Goal: Task Accomplishment & Management: Manage account settings

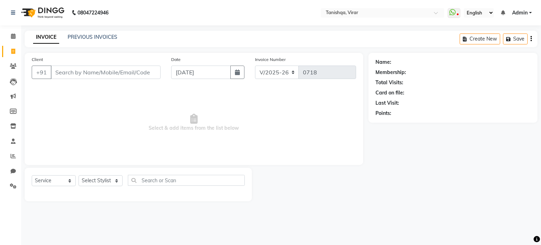
select select "8149"
select select "service"
click at [93, 77] on input "Client" at bounding box center [106, 72] width 110 height 13
type input "8446954460"
click at [135, 72] on span "Add Client" at bounding box center [143, 72] width 28 height 7
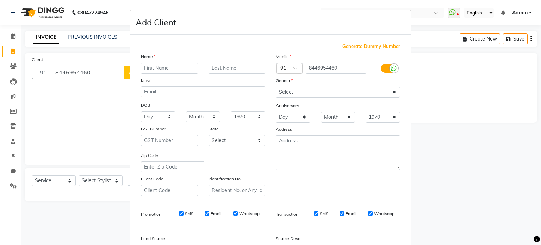
click at [157, 66] on input "text" at bounding box center [169, 68] width 57 height 11
click at [148, 118] on select "Day 01 02 03 04 05 06 07 08 09 10 11 12 13 14 15 16 17 18 19 20 21 22 23 24 25 …" at bounding box center [158, 116] width 35 height 11
select select "17"
click at [141, 112] on select "Day 01 02 03 04 05 06 07 08 09 10 11 12 13 14 15 16 17 18 19 20 21 22 23 24 25 …" at bounding box center [158, 116] width 35 height 11
click at [196, 117] on select "Month January February March April May June July August September October Novem…" at bounding box center [203, 116] width 35 height 11
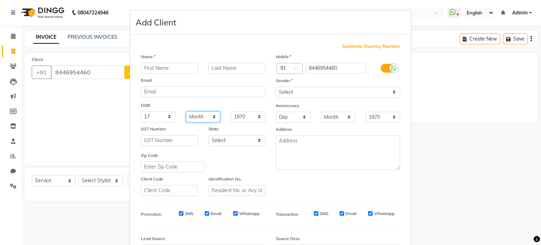
select select "12"
click at [186, 112] on select "Month January February March April May June July August September October Novem…" at bounding box center [203, 116] width 35 height 11
click at [238, 119] on select "1940 1941 1942 1943 1944 1945 1946 1947 1948 1949 1950 1951 1952 1953 1954 1955…" at bounding box center [248, 116] width 35 height 11
select select "1979"
click at [231, 112] on select "1940 1941 1942 1943 1944 1945 1946 1947 1948 1949 1950 1951 1952 1953 1954 1955…" at bounding box center [248, 116] width 35 height 11
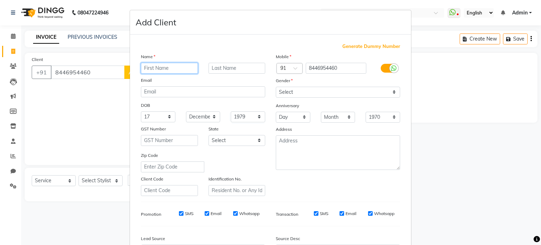
click at [174, 67] on input "text" at bounding box center [169, 68] width 57 height 11
type input "anupama"
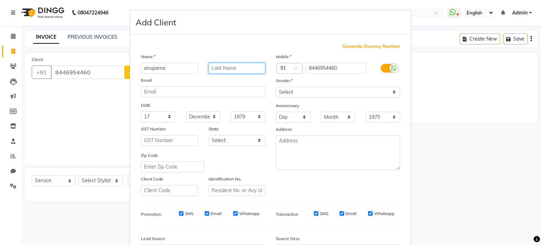
click at [211, 64] on input "text" at bounding box center [237, 68] width 57 height 11
type input "coria"
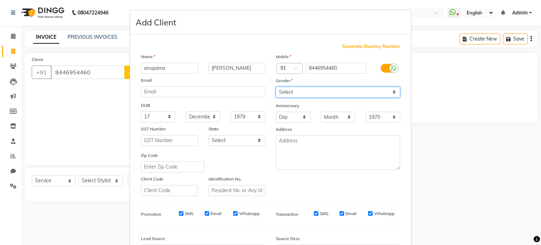
click at [289, 93] on select "Select Male Female Other Prefer Not To Say" at bounding box center [338, 92] width 124 height 11
select select "female"
click at [276, 87] on select "Select Male Female Other Prefer Not To Say" at bounding box center [338, 92] width 124 height 11
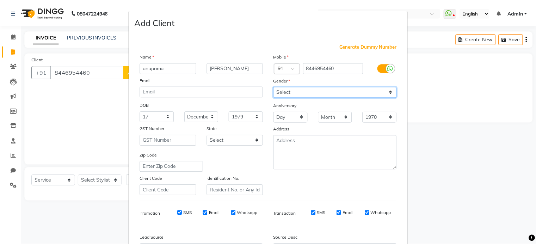
scroll to position [83, 0]
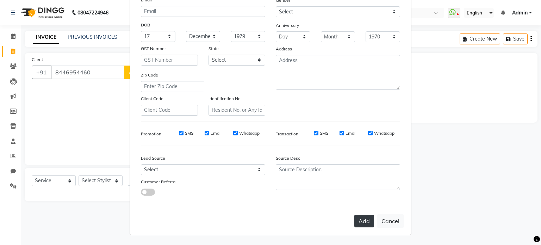
click at [360, 225] on button "Add" at bounding box center [364, 221] width 20 height 13
select select
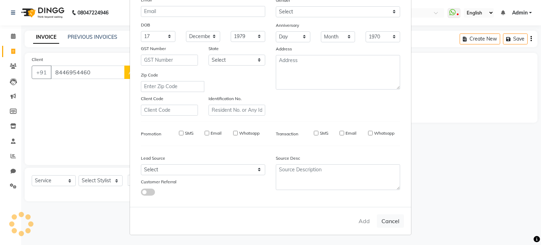
select select
checkbox input "false"
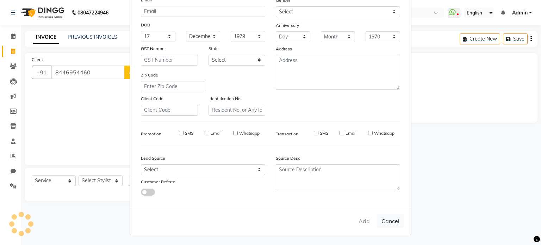
checkbox input "false"
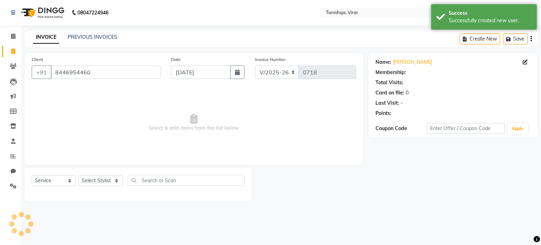
select select "1: Object"
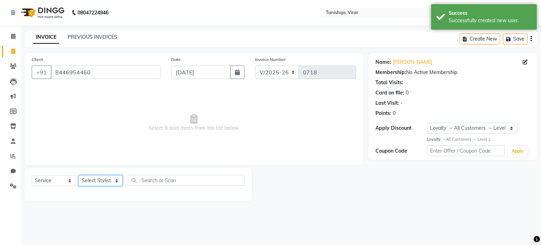
click at [99, 184] on select "Select Stylist Beena Gupta jaya Jaya Maheshwari mahhi Priyanka Maheshwari Seema…" at bounding box center [101, 180] width 44 height 11
select select "75949"
click at [79, 175] on select "Select Stylist Beena Gupta jaya Jaya Maheshwari mahhi Priyanka Maheshwari Seema…" at bounding box center [101, 180] width 44 height 11
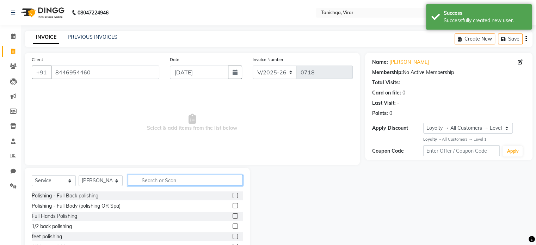
click at [164, 179] on input "text" at bounding box center [185, 180] width 115 height 11
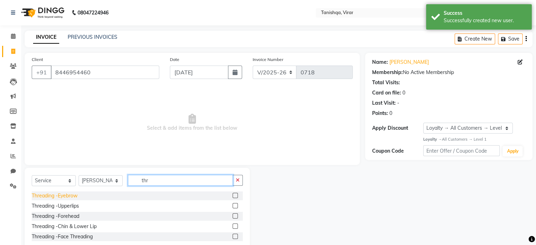
type input "thr"
click at [47, 197] on div "Threading -Eyebrow" at bounding box center [55, 195] width 46 height 7
checkbox input "false"
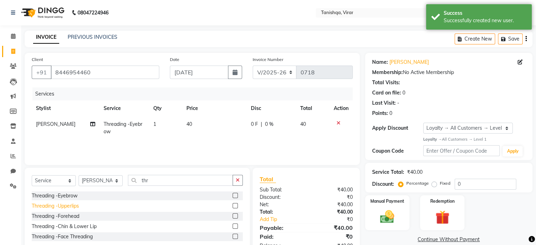
click at [62, 208] on div "Threading -Upperlips" at bounding box center [55, 205] width 47 height 7
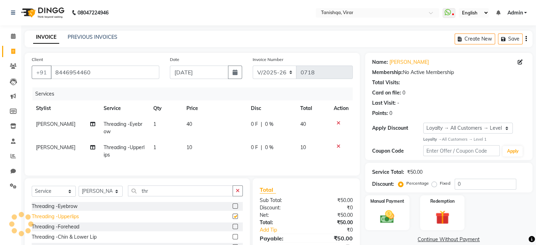
checkbox input "false"
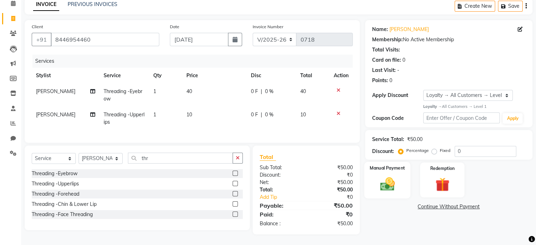
click at [385, 183] on img at bounding box center [387, 183] width 24 height 17
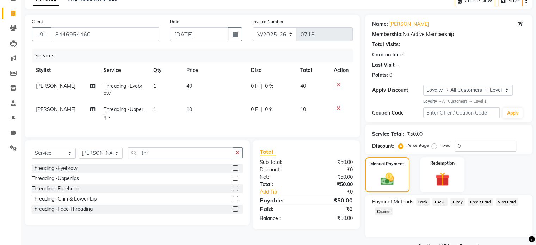
click at [456, 200] on span "GPay" at bounding box center [457, 202] width 14 height 8
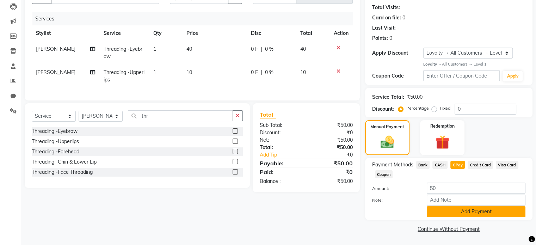
click at [460, 209] on button "Add Payment" at bounding box center [476, 211] width 99 height 11
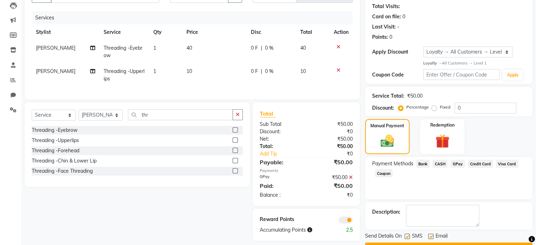
scroll to position [94, 0]
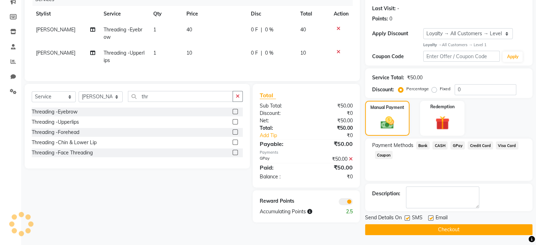
click at [452, 230] on button "Checkout" at bounding box center [448, 229] width 167 height 11
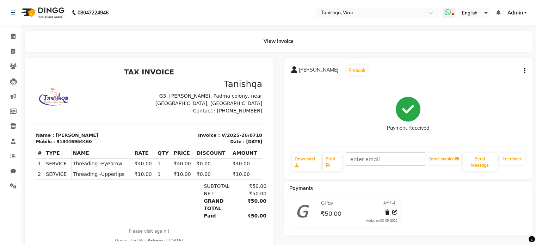
click at [452, 15] on icon at bounding box center [453, 15] width 2 height 4
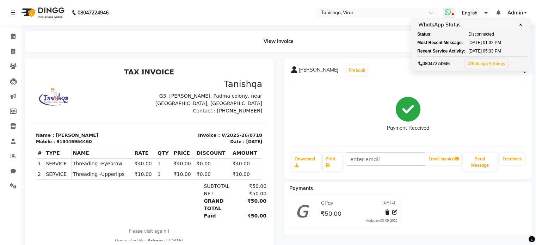
click at [480, 64] on link "Whatsapp Settings" at bounding box center [486, 63] width 38 height 5
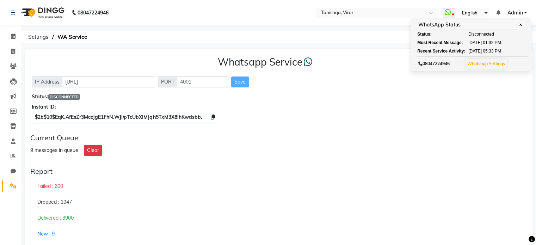
click at [242, 83] on div "Save" at bounding box center [240, 81] width 18 height 11
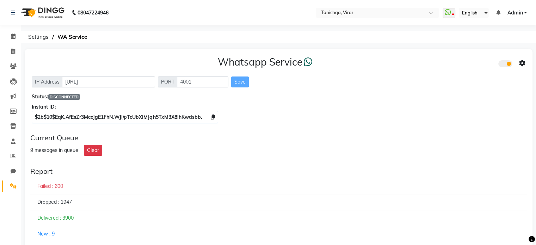
click at [503, 62] on span at bounding box center [505, 63] width 14 height 7
click at [503, 65] on input "checkbox" at bounding box center [503, 65] width 0 height 0
click at [509, 64] on span at bounding box center [505, 63] width 14 height 7
click at [503, 65] on input "checkbox" at bounding box center [503, 65] width 0 height 0
click at [80, 78] on input "http://localhost" at bounding box center [108, 81] width 93 height 11
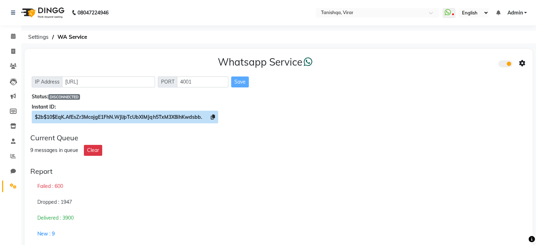
click at [93, 113] on span "$2b$10$EqK.AfEsZr3McojgE1FhN.WJI/pTcUbXIMJqh5TxM3X8ihKwdsbb." at bounding box center [125, 117] width 186 height 13
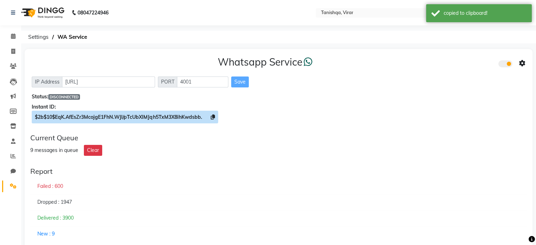
click at [214, 118] on icon at bounding box center [213, 117] width 4 height 5
click at [213, 116] on icon at bounding box center [213, 117] width 4 height 5
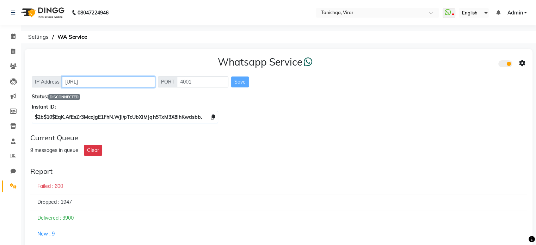
click at [88, 78] on input "http://localhost" at bounding box center [108, 81] width 93 height 11
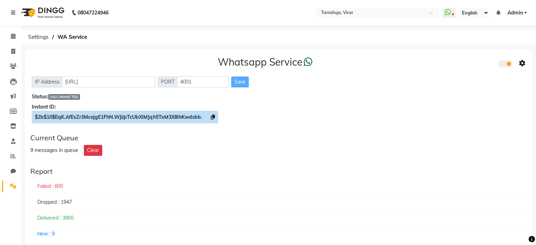
click at [110, 118] on span "$2b$10$EqK.AfEsZr3McojgE1FhN.WJI/pTcUbXIMJqh5TxM3X8ihKwdsbb." at bounding box center [118, 117] width 167 height 6
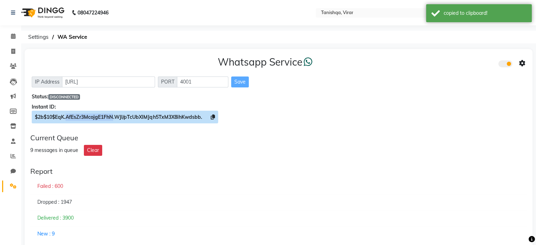
click at [110, 118] on span "$2b$10$EqK.AfEsZr3McojgE1FhN.WJI/pTcUbXIMJqh5TxM3X8ihKwdsbb." at bounding box center [118, 117] width 167 height 6
copy span "AfEsZr3McojgE1FhN"
click at [182, 113] on span "$2b$10$EqK.AfEsZr3McojgE1FhN.WJI/pTcUbXIMJqh5TxM3X8ihKwdsbb." at bounding box center [125, 117] width 186 height 13
click at [197, 119] on span "$2b$10$EqK.AfEsZr3McojgE1FhN.WJI/pTcUbXIMJqh5TxM3X8ihKwdsbb." at bounding box center [118, 117] width 167 height 6
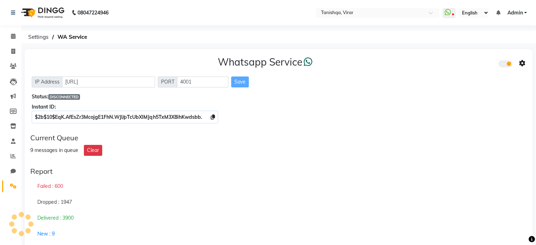
drag, startPoint x: 204, startPoint y: 118, endPoint x: 419, endPoint y: 112, distance: 214.6
click at [419, 112] on div "Whatsapp Service IP Address http://localhost PORT 4001 Save Status: DISCONNECTE…" at bounding box center [279, 88] width 508 height 79
click at [89, 149] on button "Clear" at bounding box center [93, 150] width 18 height 11
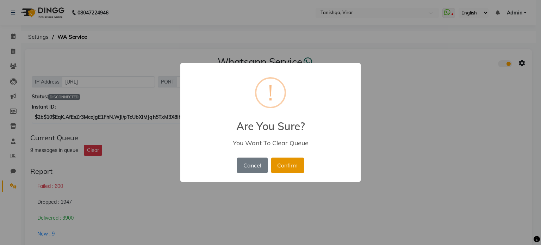
click at [292, 166] on button "Confirm" at bounding box center [287, 165] width 33 height 16
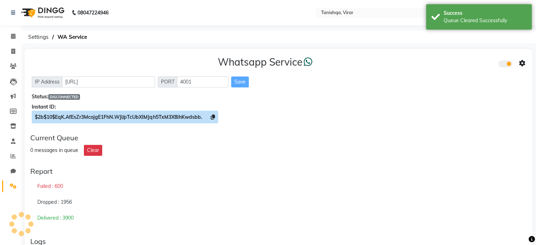
click at [164, 116] on span "$2b$10$EqK.AfEsZr3McojgE1FhN.WJI/pTcUbXIMJqh5TxM3X8ihKwdsbb." at bounding box center [118, 117] width 167 height 6
copy span "pTcUbXIMJqh5TxM3X8ihKwdsbb"
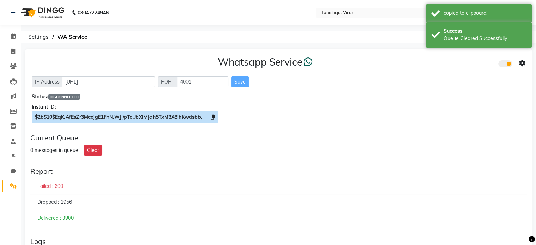
click at [212, 116] on icon at bounding box center [213, 117] width 4 height 5
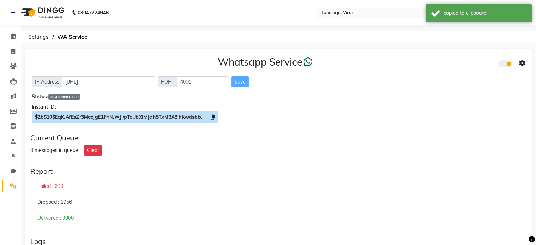
click at [199, 119] on span "$2b$10$EqK.AfEsZr3McojgE1FhN.WJI/pTcUbXIMJqh5TxM3X8ihKwdsbb." at bounding box center [118, 117] width 167 height 6
click at [148, 115] on span "$2b$10$EqK.AfEsZr3McojgE1FhN.WJI/pTcUbXIMJqh5TxM3X8ihKwdsbb." at bounding box center [118, 117] width 167 height 6
copy span "pTcUbXIMJqh5TxM3X8ihKwdsbb"
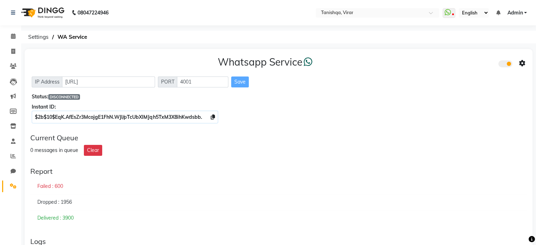
click at [96, 110] on div "Instant ID:" at bounding box center [279, 106] width 494 height 7
click at [44, 80] on span "IP Address" at bounding box center [47, 81] width 31 height 11
click at [84, 81] on input "http://localhost" at bounding box center [108, 81] width 93 height 11
click at [123, 76] on input "http://localhost" at bounding box center [108, 81] width 93 height 11
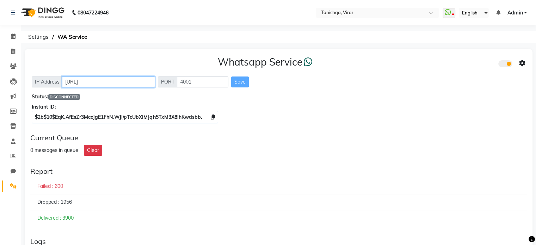
click at [123, 76] on input "http://localhost" at bounding box center [108, 81] width 93 height 11
click at [12, 36] on icon at bounding box center [13, 35] width 5 height 5
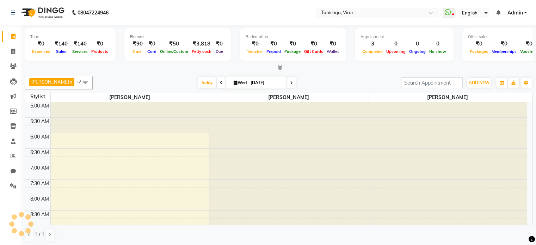
scroll to position [338, 0]
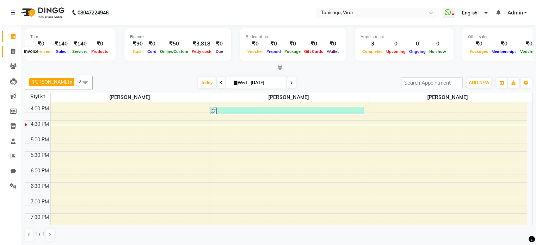
click at [12, 49] on icon at bounding box center [13, 51] width 4 height 5
select select "service"
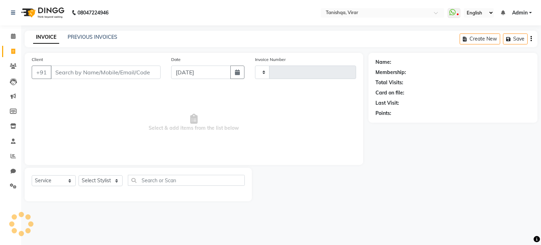
type input "0719"
select select "8149"
click at [83, 36] on link "PREVIOUS INVOICES" at bounding box center [93, 37] width 50 height 6
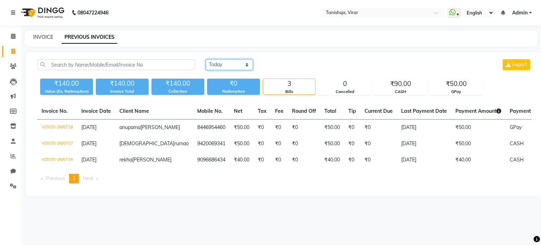
click at [235, 67] on select "Today Yesterday Custom Range" at bounding box center [229, 64] width 47 height 11
select select "range"
click at [206, 59] on select "Today Yesterday Custom Range" at bounding box center [229, 64] width 47 height 11
click at [286, 65] on input "[DATE]" at bounding box center [286, 65] width 49 height 10
select select "9"
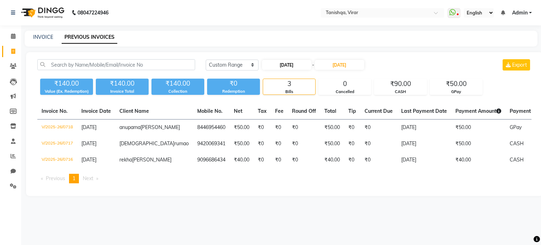
select select "2025"
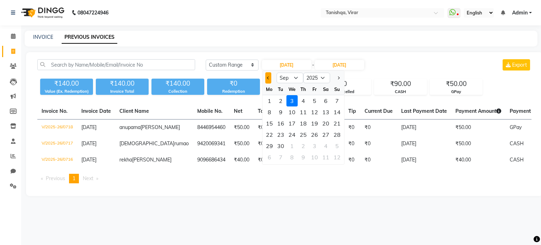
click at [268, 79] on span "Previous month" at bounding box center [268, 77] width 3 height 3
select select "8"
click at [279, 134] on div "19" at bounding box center [280, 134] width 11 height 11
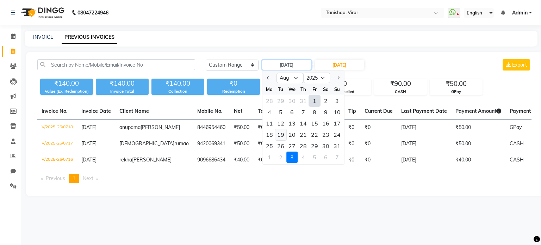
type input "[DATE]"
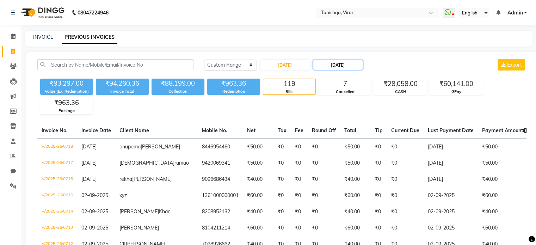
click at [337, 64] on input "[DATE]" at bounding box center [337, 65] width 49 height 10
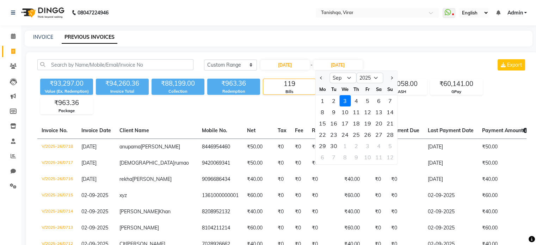
click at [317, 74] on div at bounding box center [322, 77] width 14 height 11
click at [320, 76] on button "Previous month" at bounding box center [321, 77] width 6 height 11
select select "8"
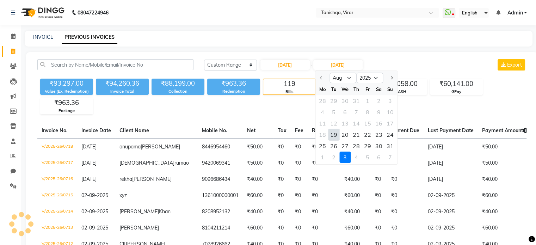
click at [333, 132] on div "19" at bounding box center [333, 134] width 11 height 11
type input "[DATE]"
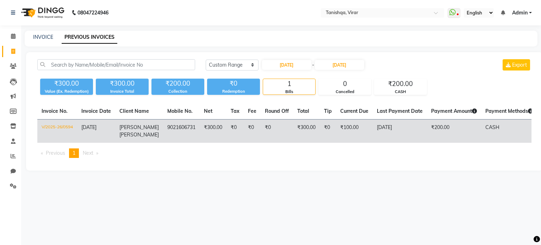
click at [214, 134] on td "₹300.00" at bounding box center [213, 131] width 27 height 24
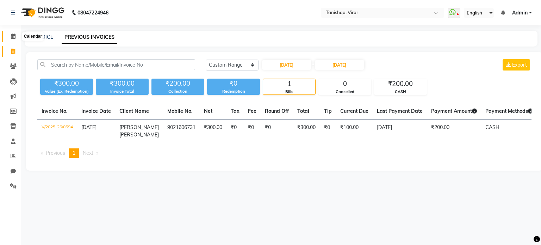
click at [13, 35] on icon at bounding box center [13, 35] width 5 height 5
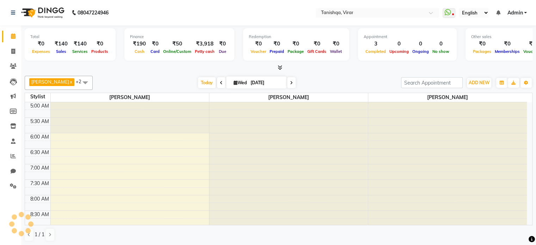
scroll to position [338, 0]
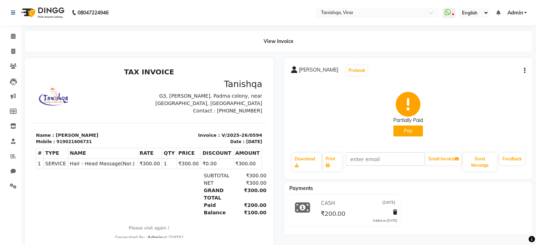
drag, startPoint x: 402, startPoint y: 129, endPoint x: 408, endPoint y: 133, distance: 6.9
click at [408, 133] on button "Pay" at bounding box center [408, 130] width 30 height 11
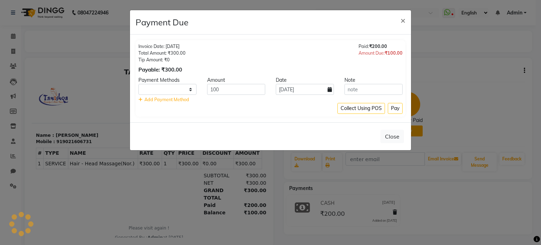
select select "1"
click at [408, 133] on div "Close" at bounding box center [270, 136] width 281 height 28
click at [395, 110] on button "Pay" at bounding box center [395, 108] width 15 height 11
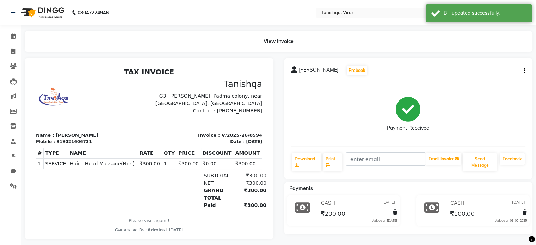
scroll to position [10, 0]
